Goal: Information Seeking & Learning: Understand process/instructions

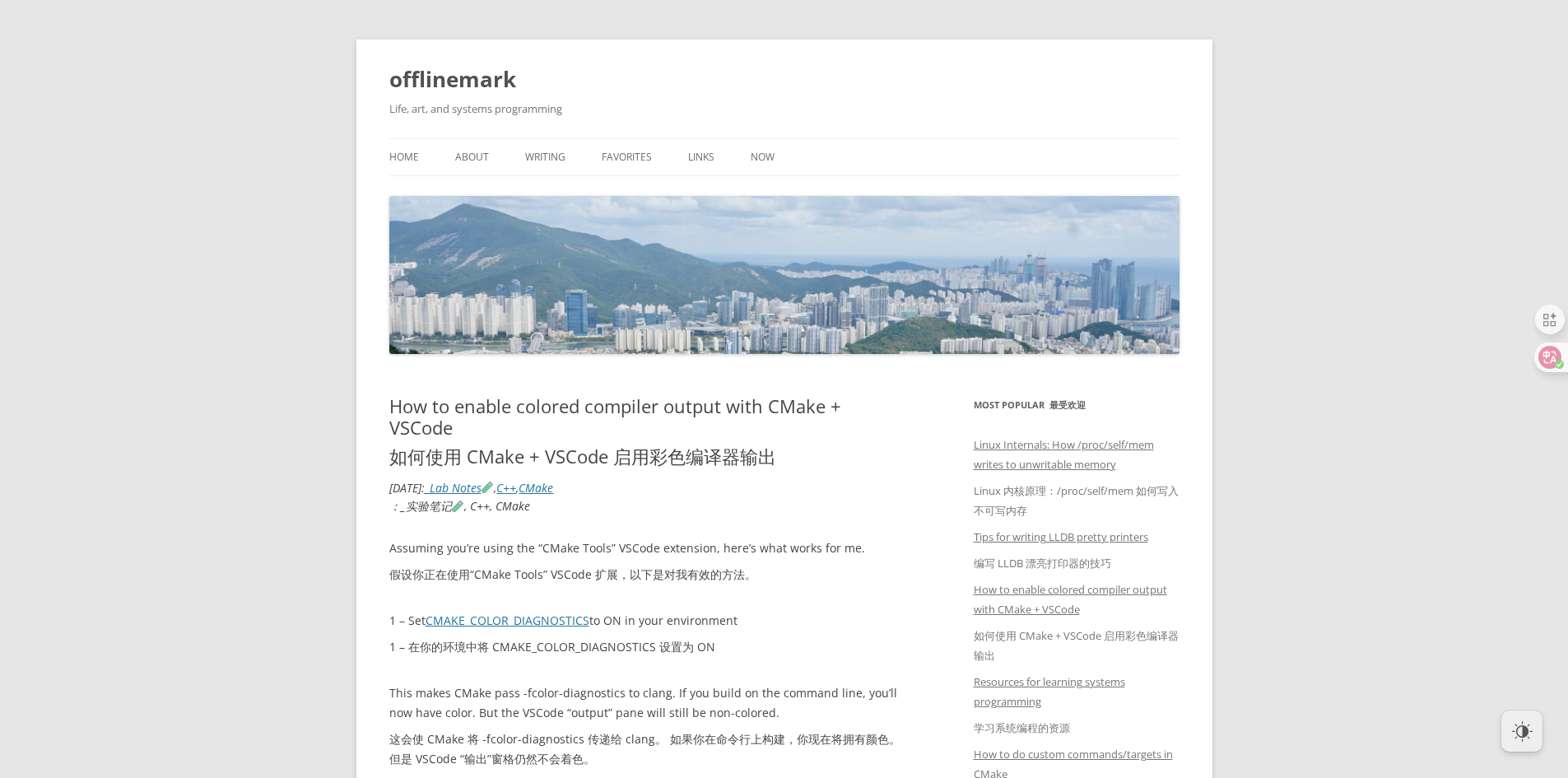
scroll to position [412, 0]
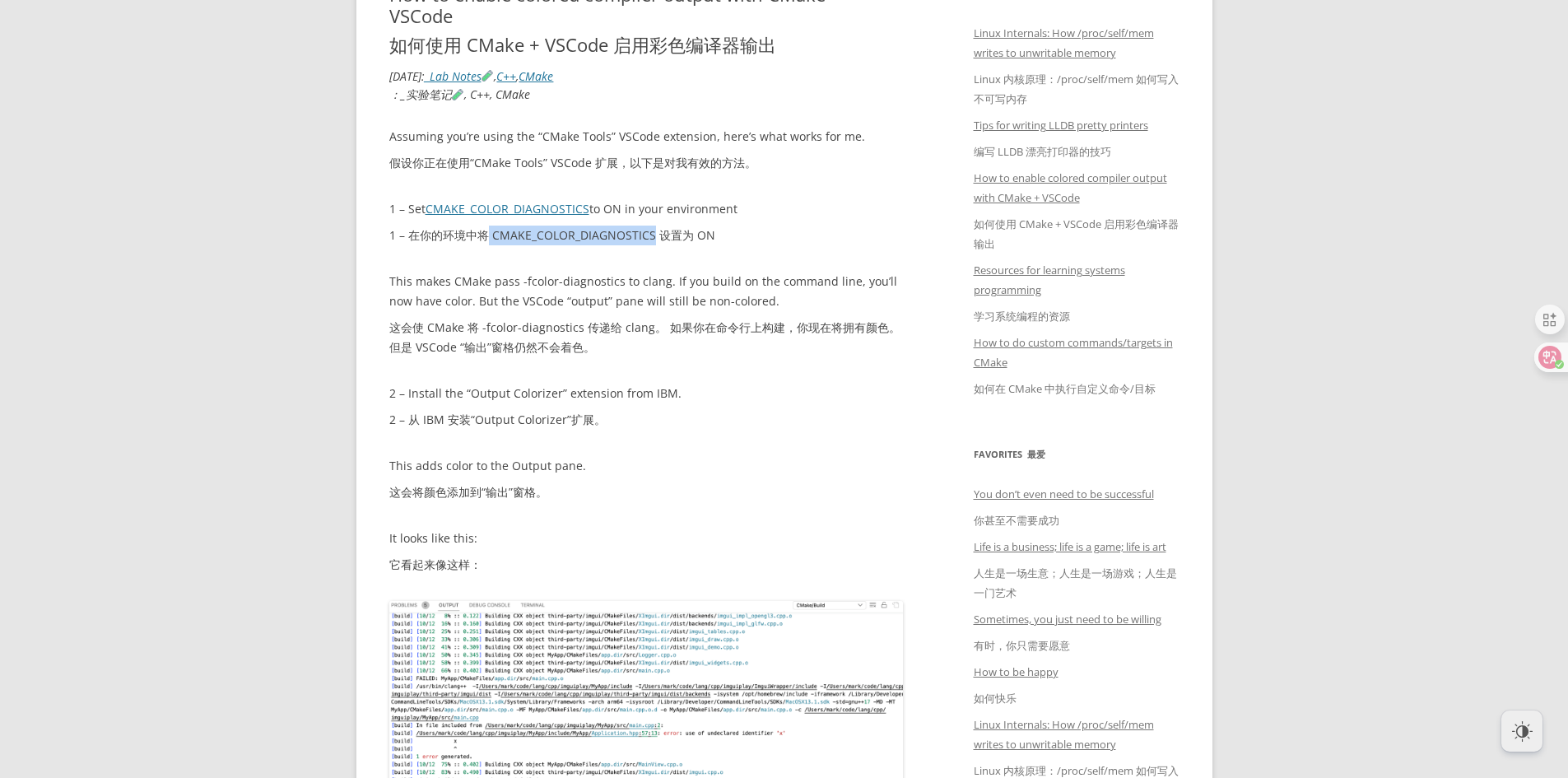
drag, startPoint x: 484, startPoint y: 230, endPoint x: 652, endPoint y: 240, distance: 168.3
click at [652, 240] on font "1 – 在你的环境中将 CMAKE_COLOR_DIAGNOSTICS 设置为 ON" at bounding box center [552, 235] width 326 height 16
click at [470, 283] on p "This makes CMake pass -fcolor-diagnostics to clang. If you build on the command…" at bounding box center [647, 317] width 514 height 92
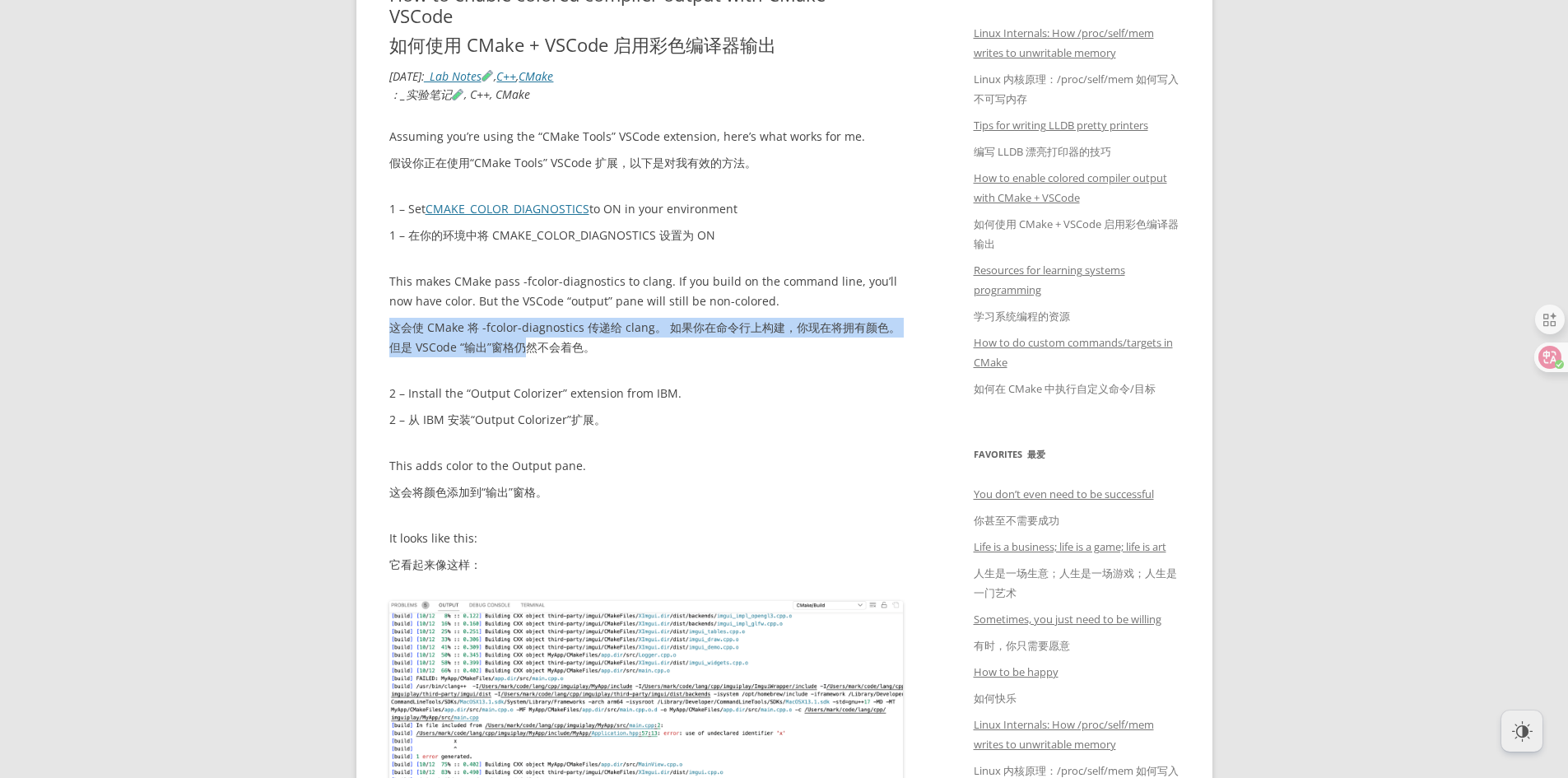
drag, startPoint x: 391, startPoint y: 331, endPoint x: 530, endPoint y: 345, distance: 139.7
click at [530, 345] on font "这会使 CMake 将 -fcolor-diagnostics 传递给 clang。 如果你在命令行上构建，你现在将拥有颜色。 但是 VSCode “输出”窗…" at bounding box center [645, 337] width 511 height 35
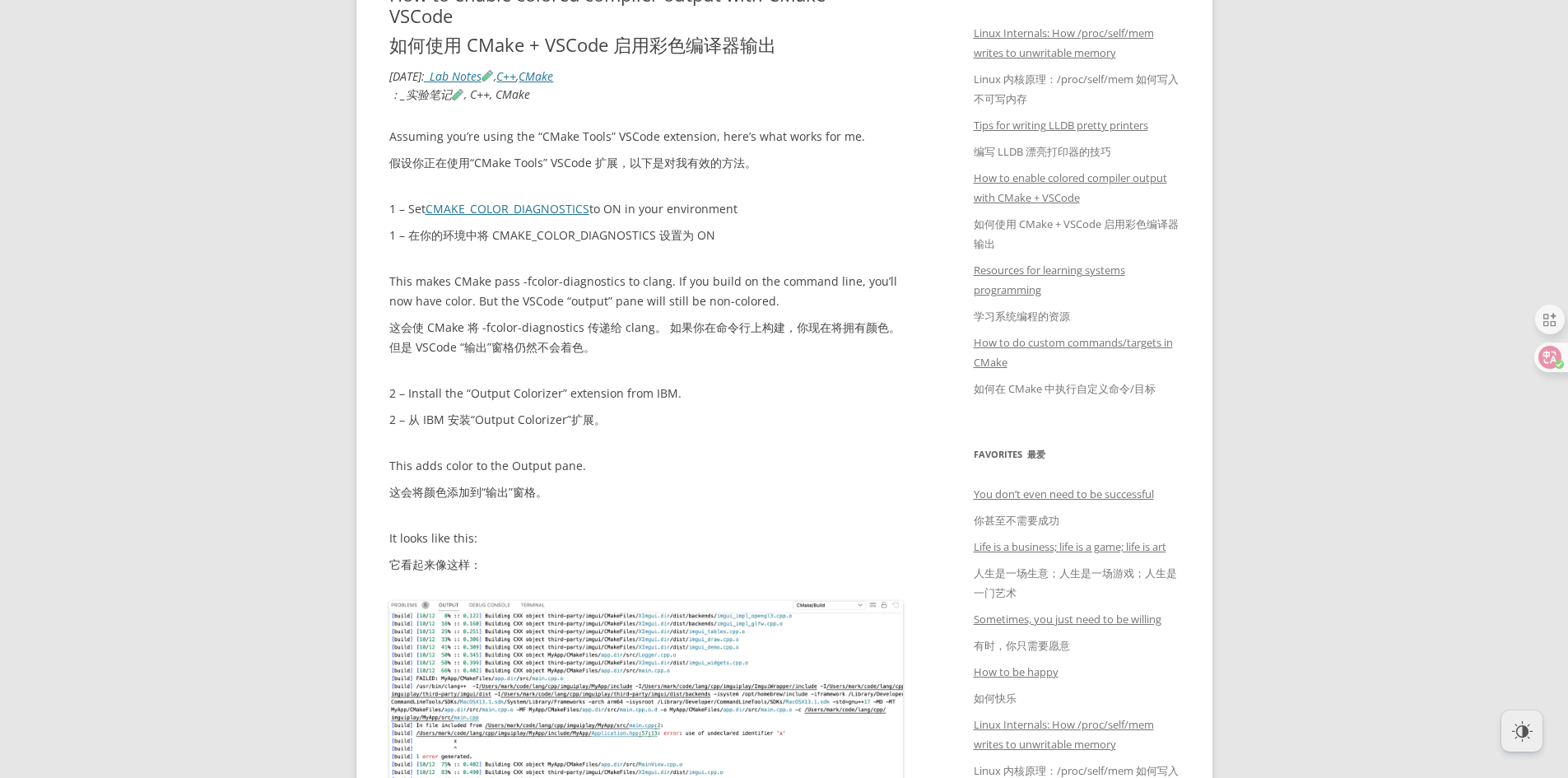
click at [713, 349] on font "这会使 CMake 将 -fcolor-diagnostics 传递给 clang。 如果你在命令行上构建，你现在将拥有颜色。 但是 VSCode “输出”窗…" at bounding box center [647, 337] width 514 height 39
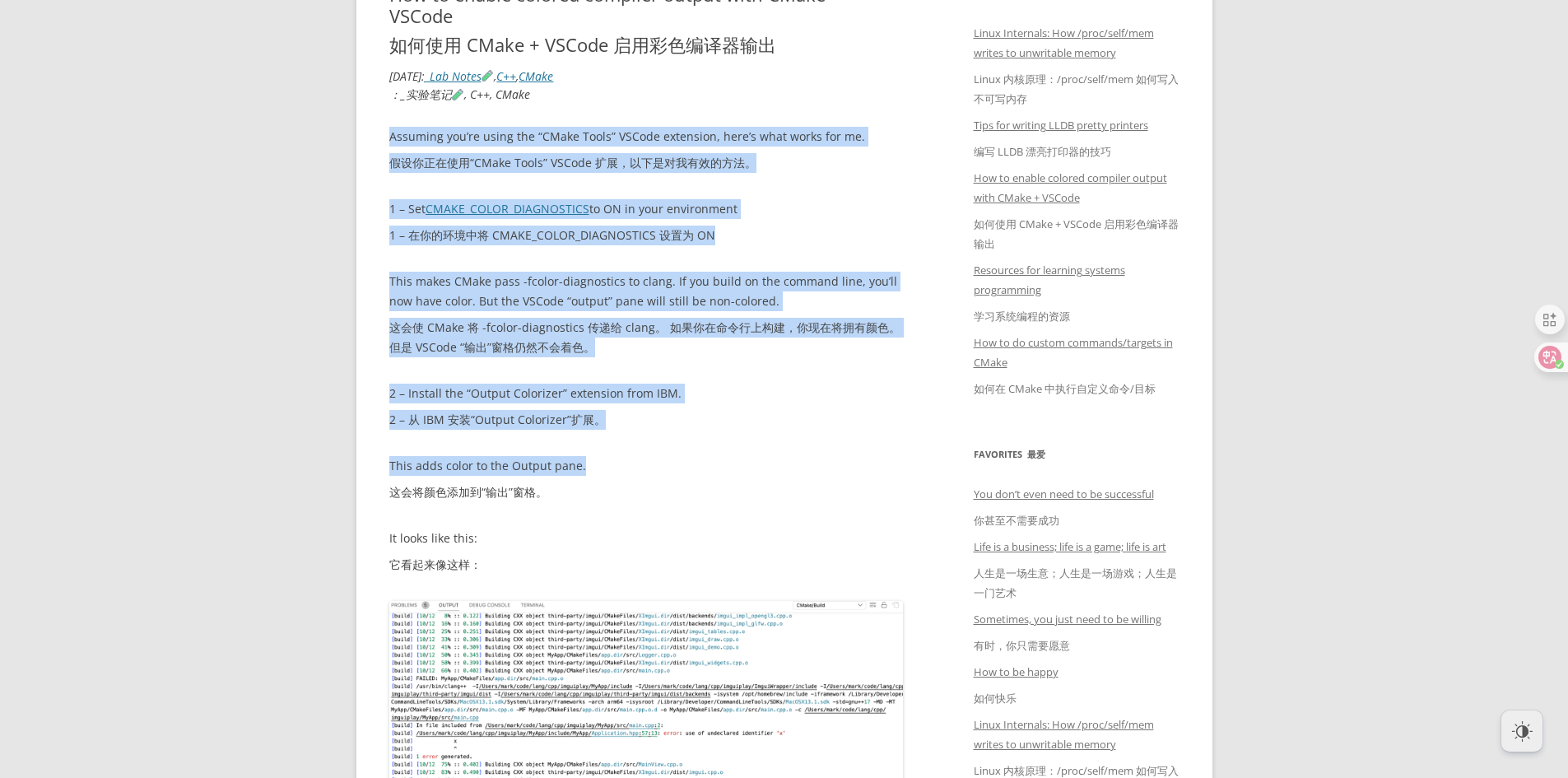
drag, startPoint x: 388, startPoint y: 140, endPoint x: 611, endPoint y: 450, distance: 381.9
click at [683, 730] on img at bounding box center [647, 709] width 514 height 215
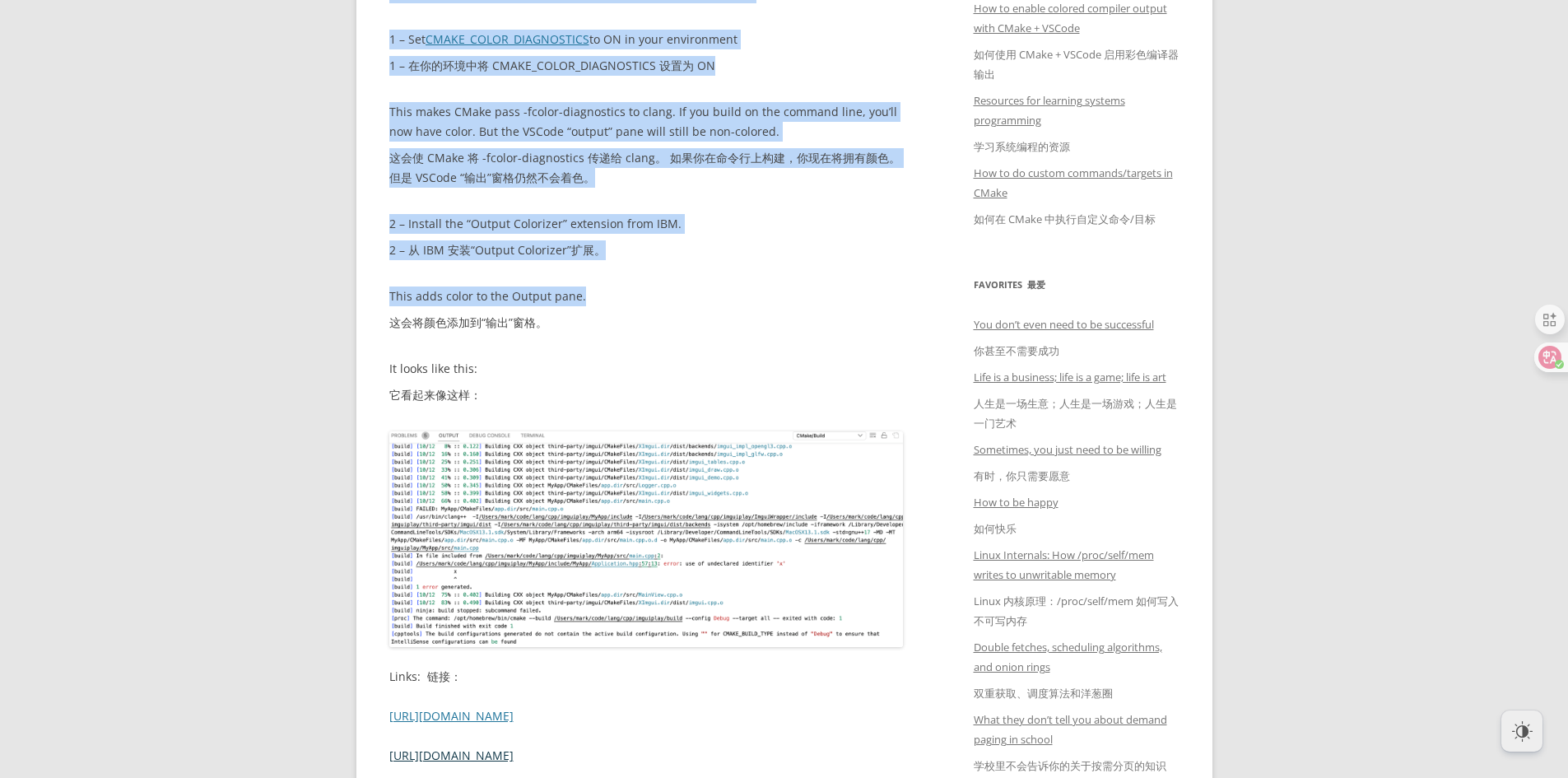
scroll to position [741, 0]
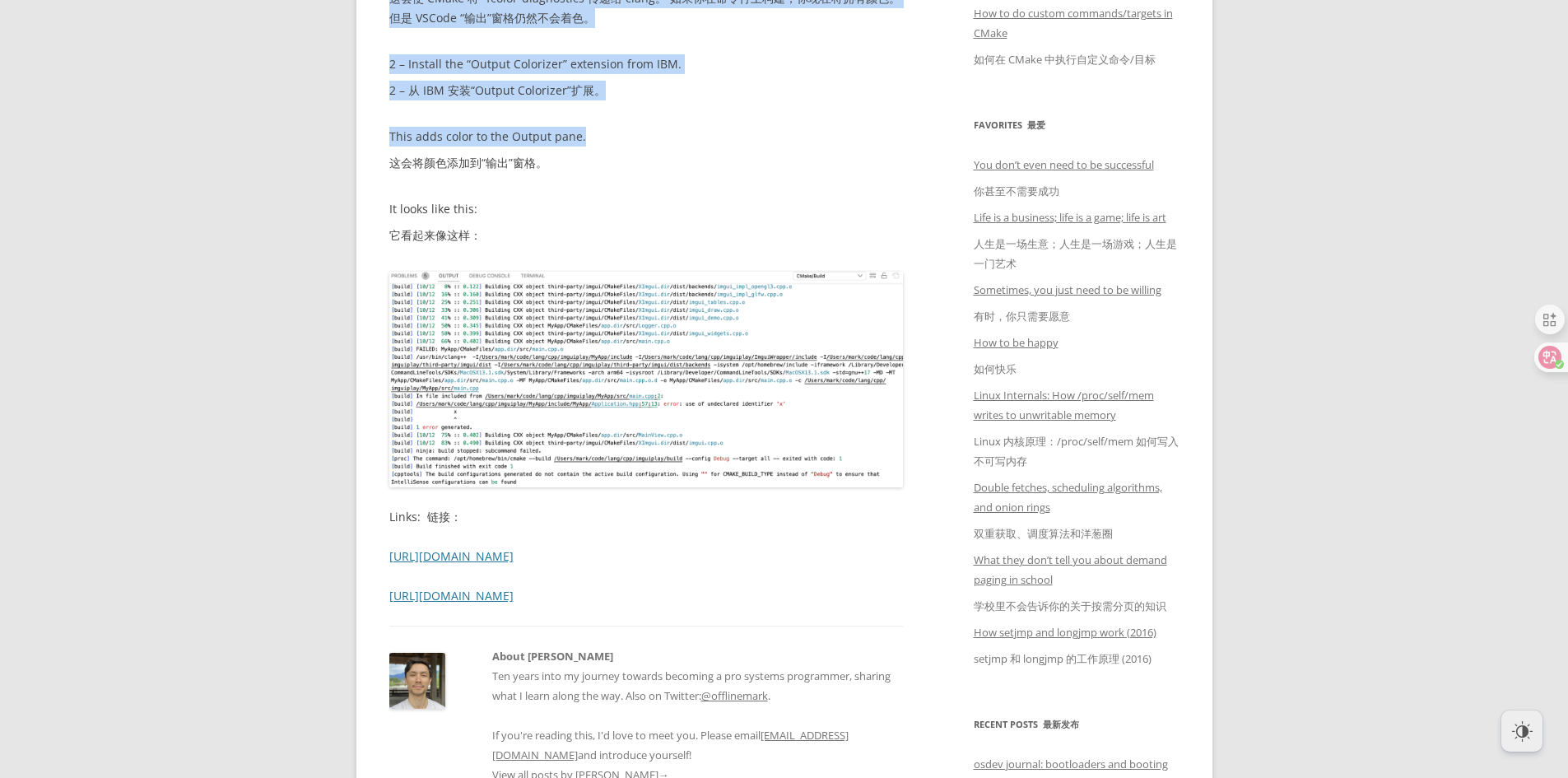
click at [628, 374] on img at bounding box center [647, 379] width 514 height 215
click at [675, 362] on img at bounding box center [647, 379] width 514 height 215
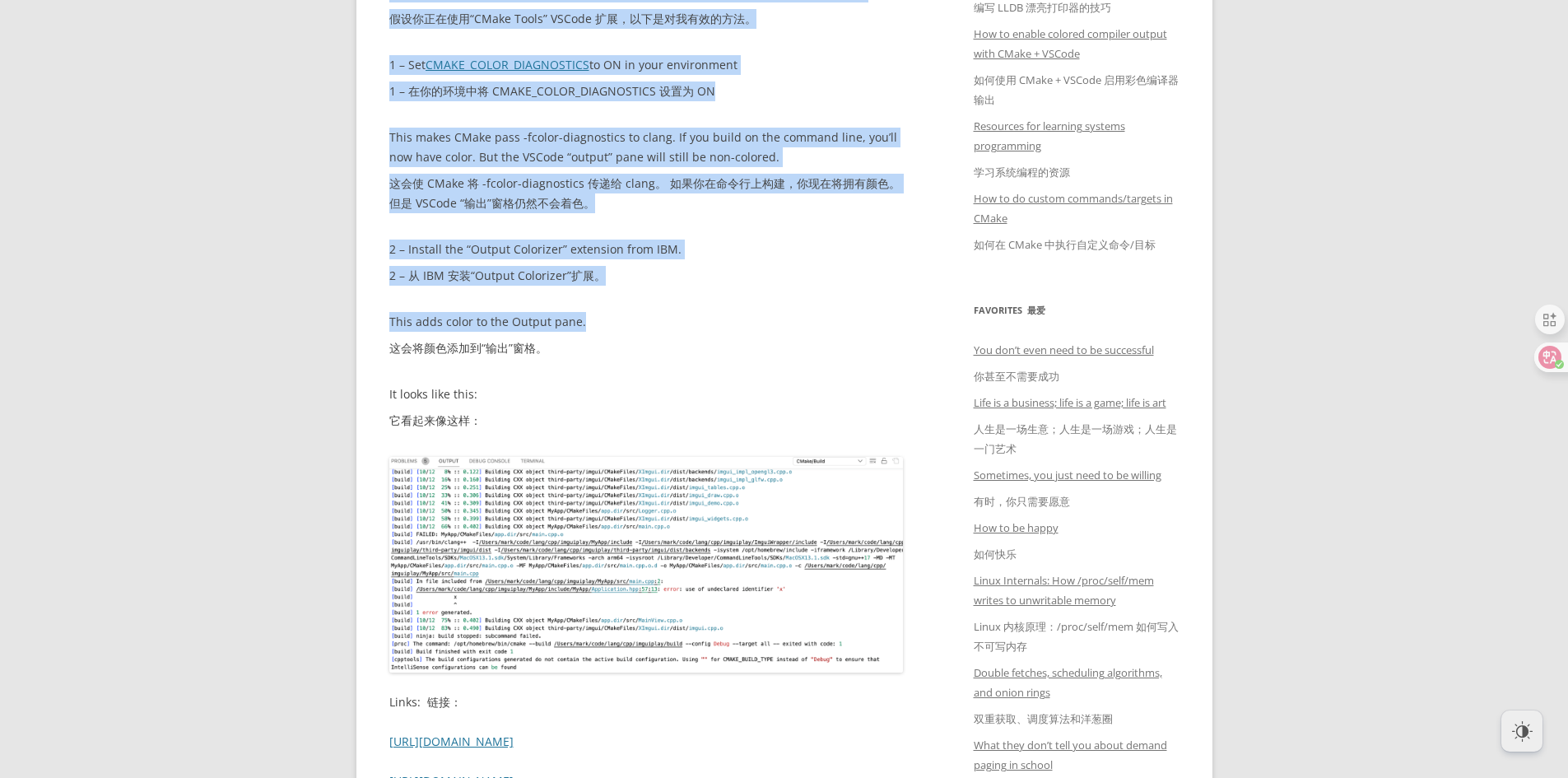
scroll to position [412, 0]
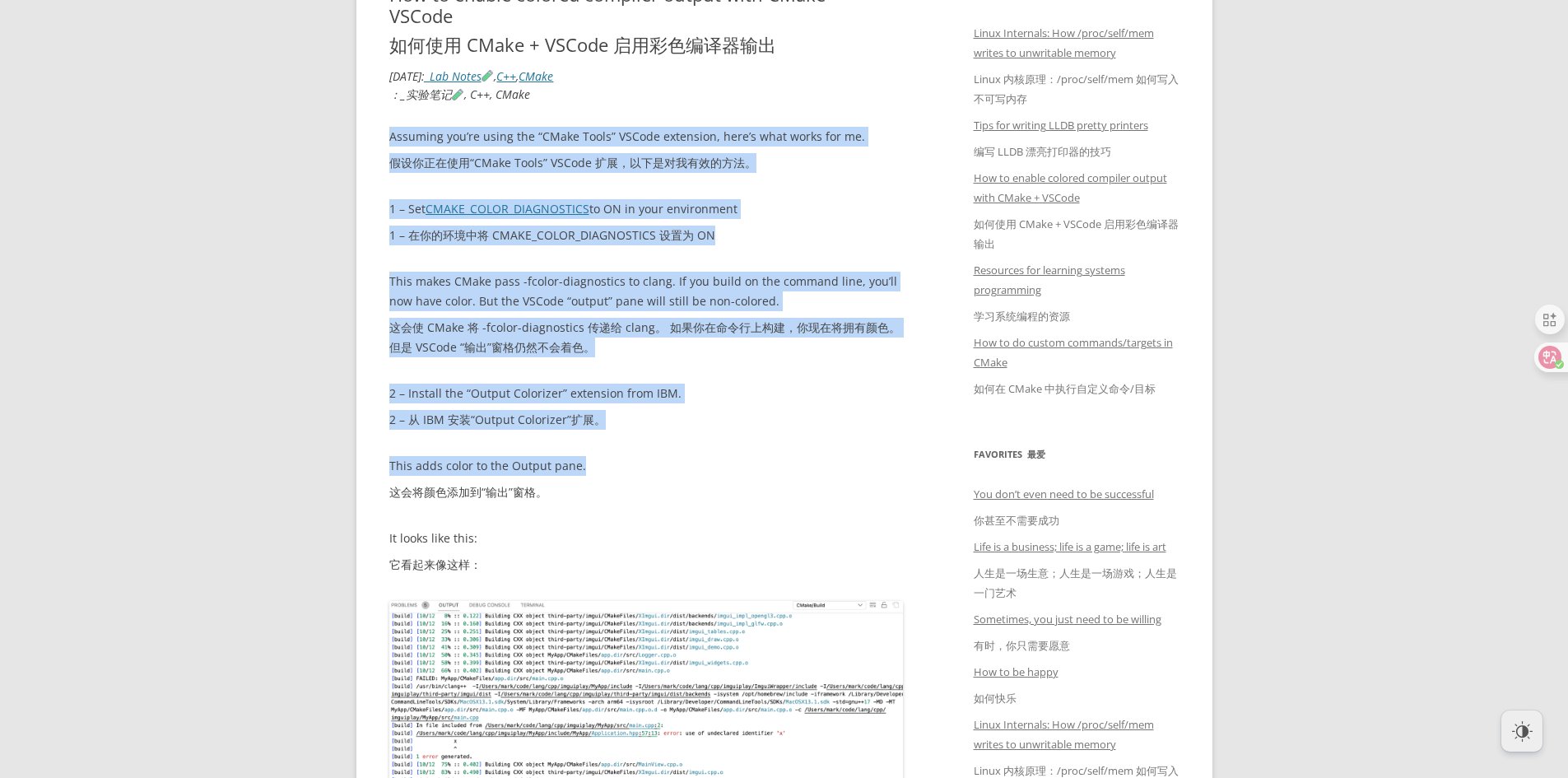
click at [416, 125] on article "How to enable colored compiler output with CMake + VSCode 如何使用 CMake + VSCode 启…" at bounding box center [647, 569] width 514 height 1173
drag, startPoint x: 385, startPoint y: 129, endPoint x: 575, endPoint y: 480, distance: 399.1
copy div "Assuming you’re using the “CMake Tools” VSCode extension, here’s what works for…"
